Goal: Task Accomplishment & Management: Complete application form

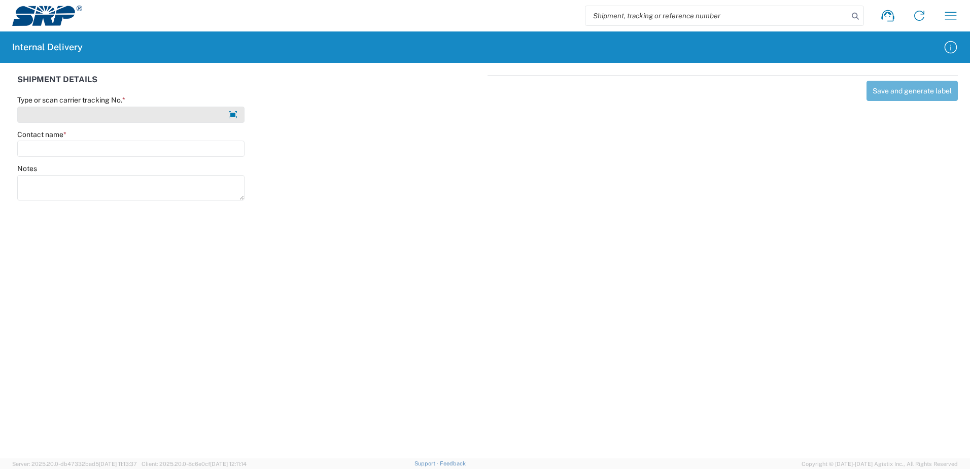
click at [81, 112] on input "Type or scan carrier tracking No. *" at bounding box center [130, 115] width 227 height 16
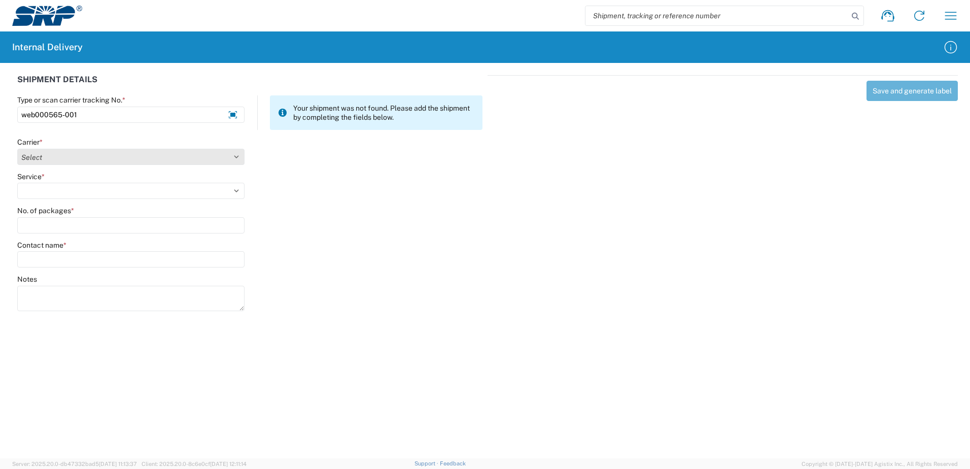
type input "web000565-001"
click at [47, 156] on select "Select Amazon Logistics ATI Trucking BC Dimerco Logistics Empire Southwest FedE…" at bounding box center [130, 157] width 227 height 16
select select "18714"
click at [17, 149] on select "Select Amazon Logistics ATI Trucking BC Dimerco Logistics Empire Southwest FedE…" at bounding box center [130, 157] width 227 height 16
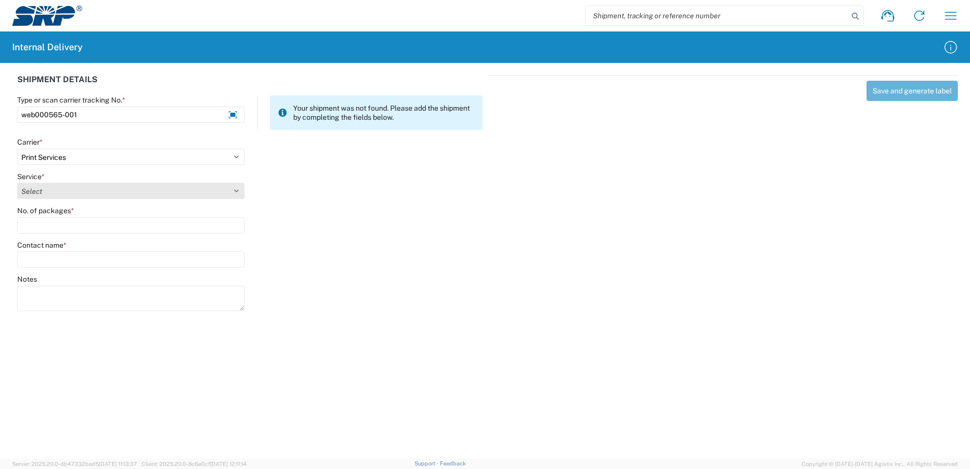
click at [46, 192] on select "Select Ground Inter-office" at bounding box center [130, 191] width 227 height 16
select select "35764"
click at [17, 183] on select "Select Ground Inter-office" at bounding box center [130, 191] width 227 height 16
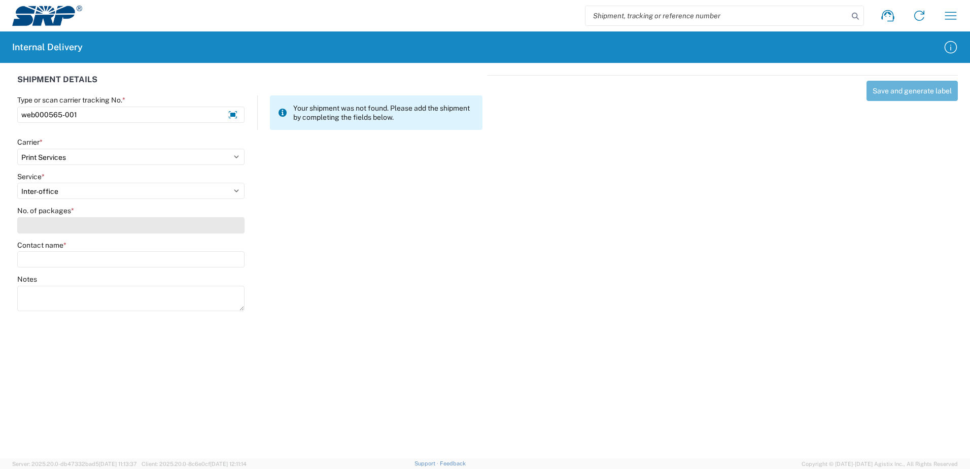
click at [49, 229] on input "No. of packages *" at bounding box center [130, 225] width 227 height 16
type input "2"
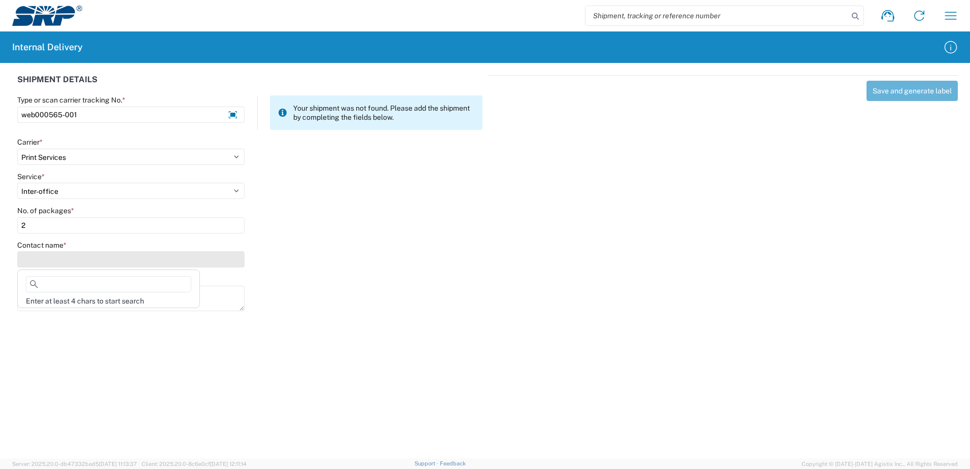
click at [56, 260] on input "Contact name *" at bounding box center [130, 259] width 227 height 16
type input "B"
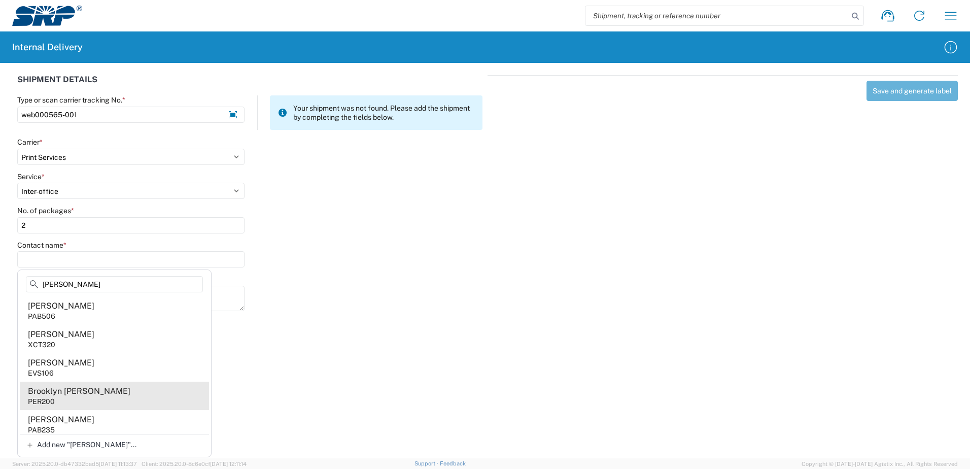
type input "[PERSON_NAME]"
click at [70, 394] on div "Brooklyn [PERSON_NAME]" at bounding box center [79, 391] width 103 height 11
type input "Brooklyn [PERSON_NAME]"
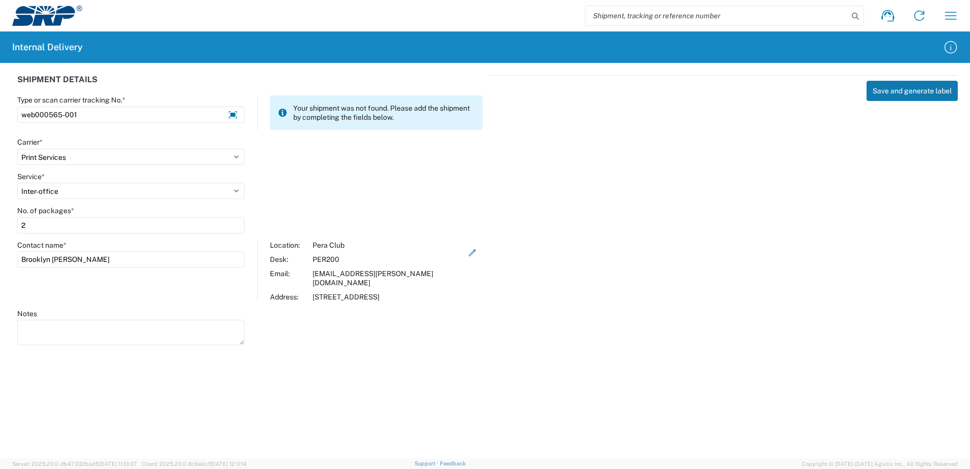
click at [890, 93] on button "Save and generate label" at bounding box center [912, 91] width 91 height 20
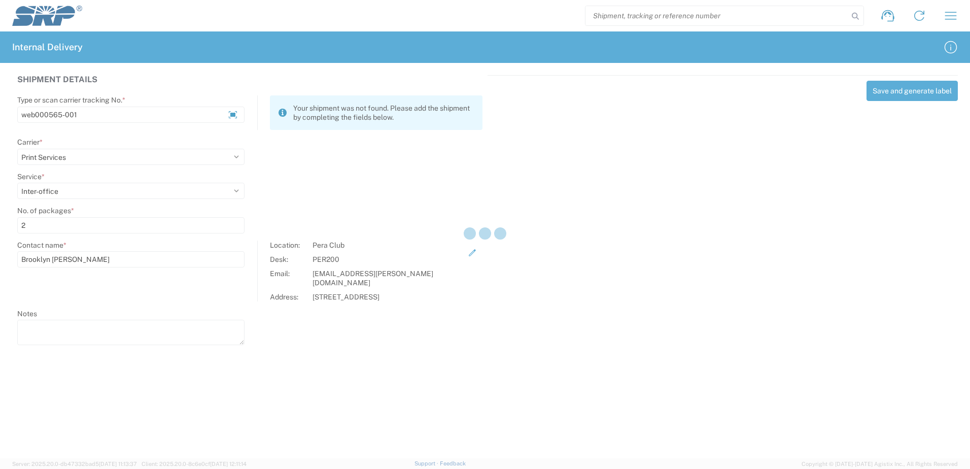
select select
